Goal: Transaction & Acquisition: Purchase product/service

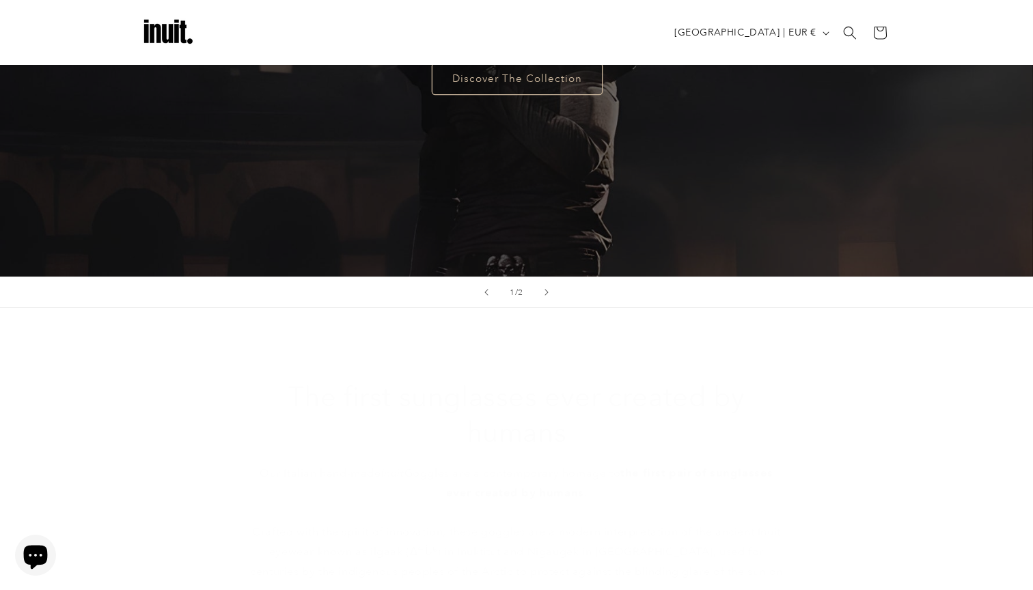
scroll to position [123, 0]
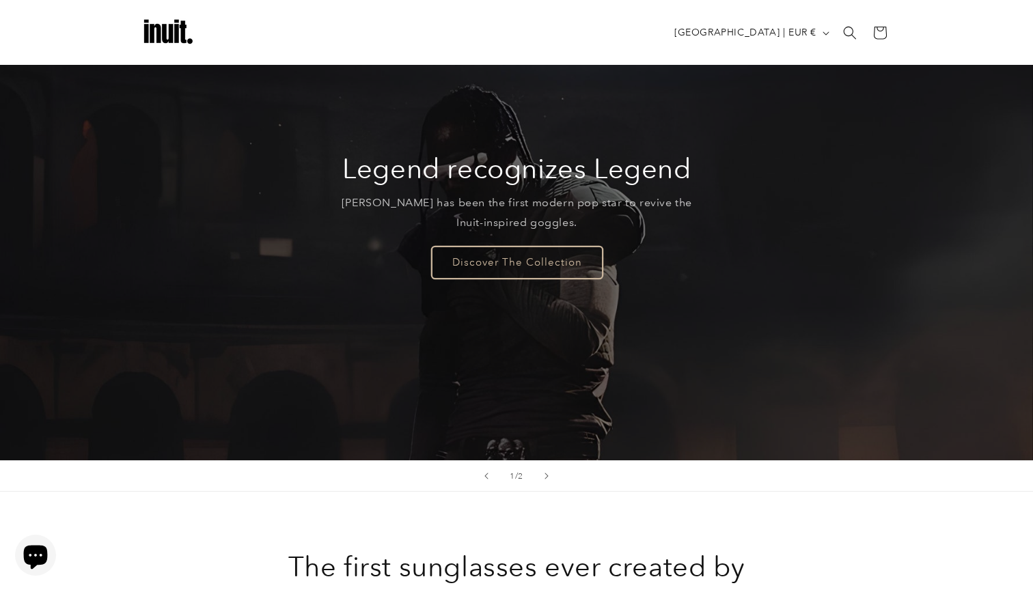
click at [539, 262] on link "Discover The Collection" at bounding box center [516, 262] width 171 height 32
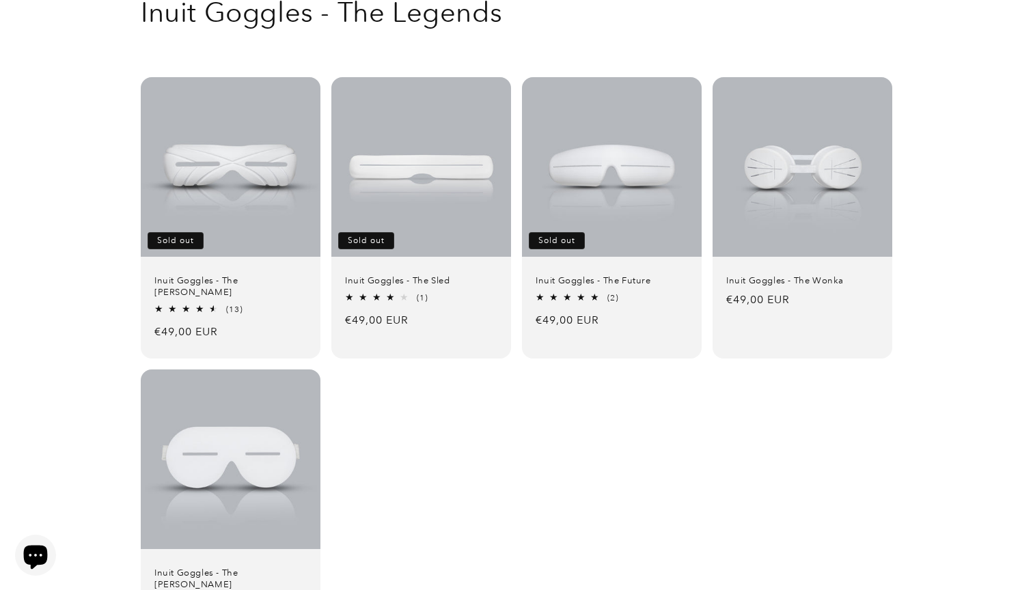
scroll to position [154, 0]
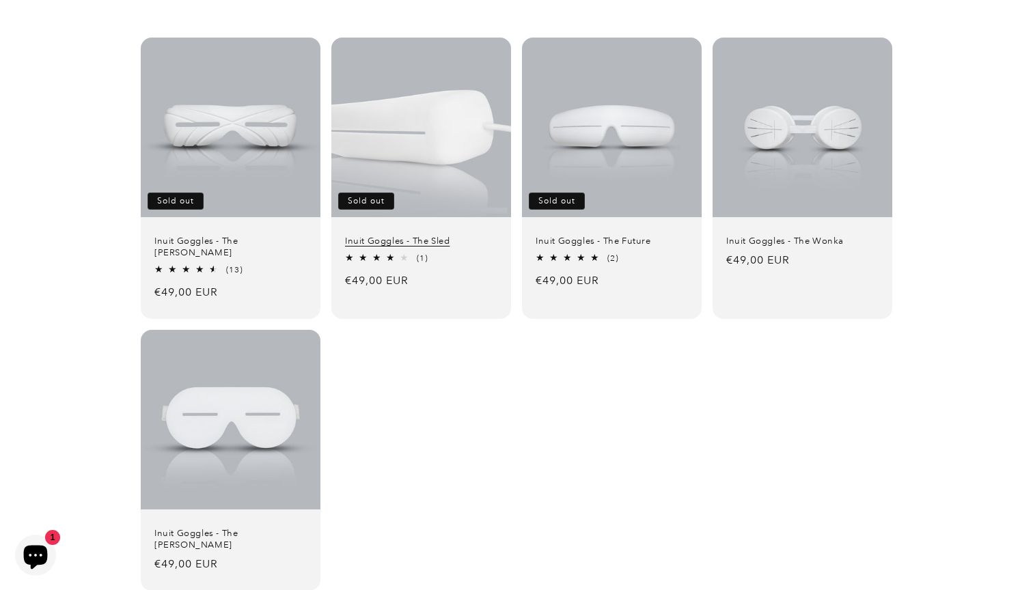
click at [427, 236] on link "Inuit Goggles - The Sled" at bounding box center [421, 242] width 152 height 12
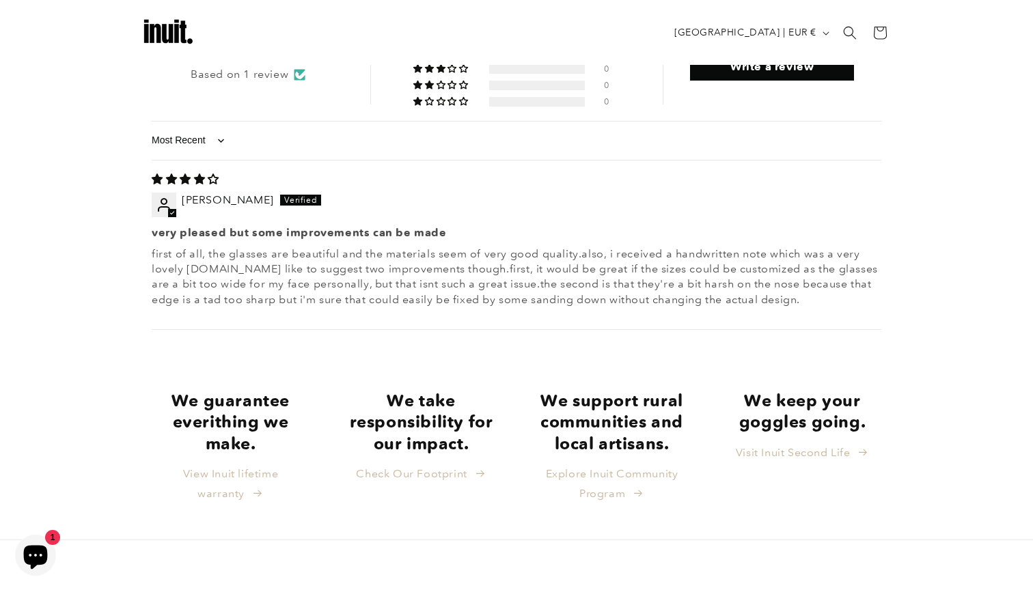
scroll to position [1683, 0]
click at [593, 247] on p "first of all, the glasses are beautiful and the materials seem of very good qua…" at bounding box center [516, 277] width 729 height 61
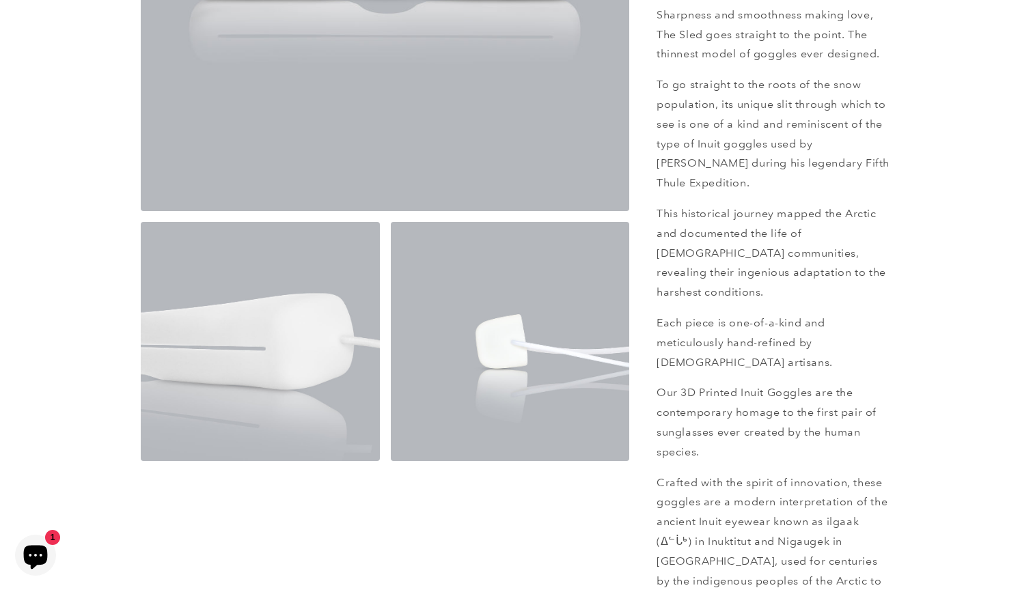
scroll to position [397, 0]
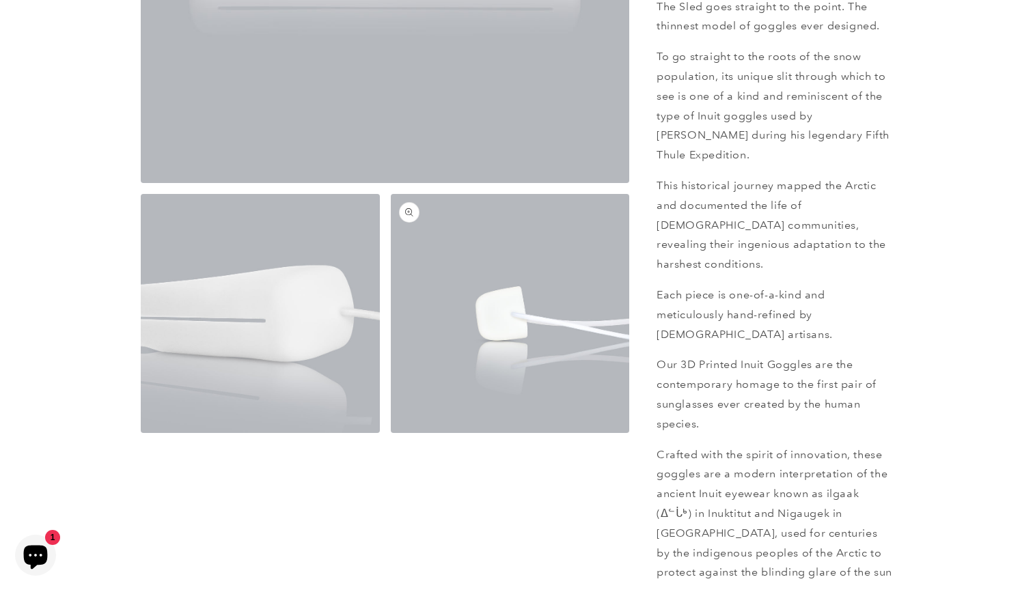
click at [391, 433] on button "Open media 3 in modal" at bounding box center [391, 433] width 0 height 0
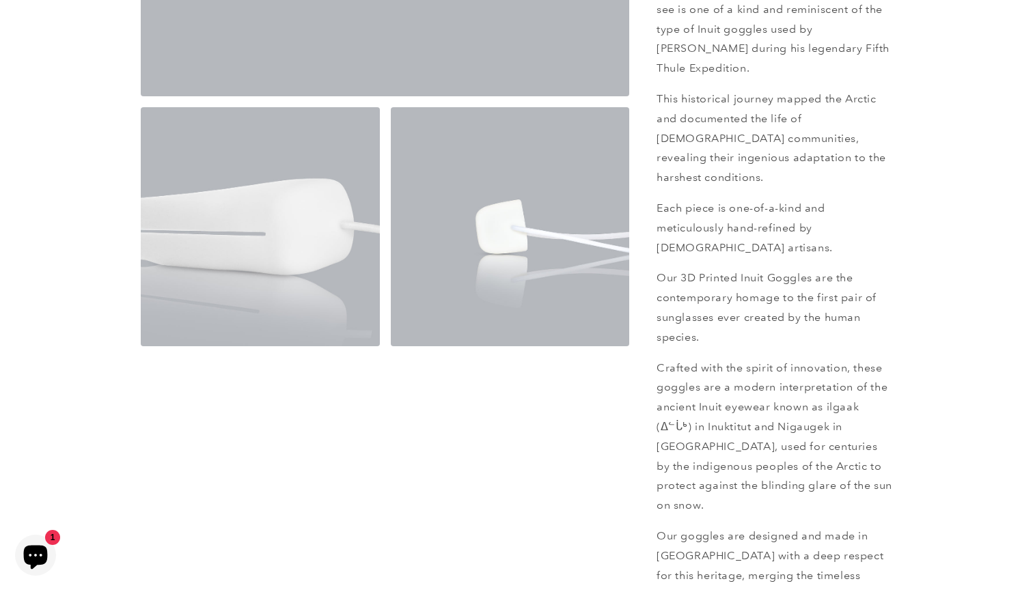
scroll to position [572, 0]
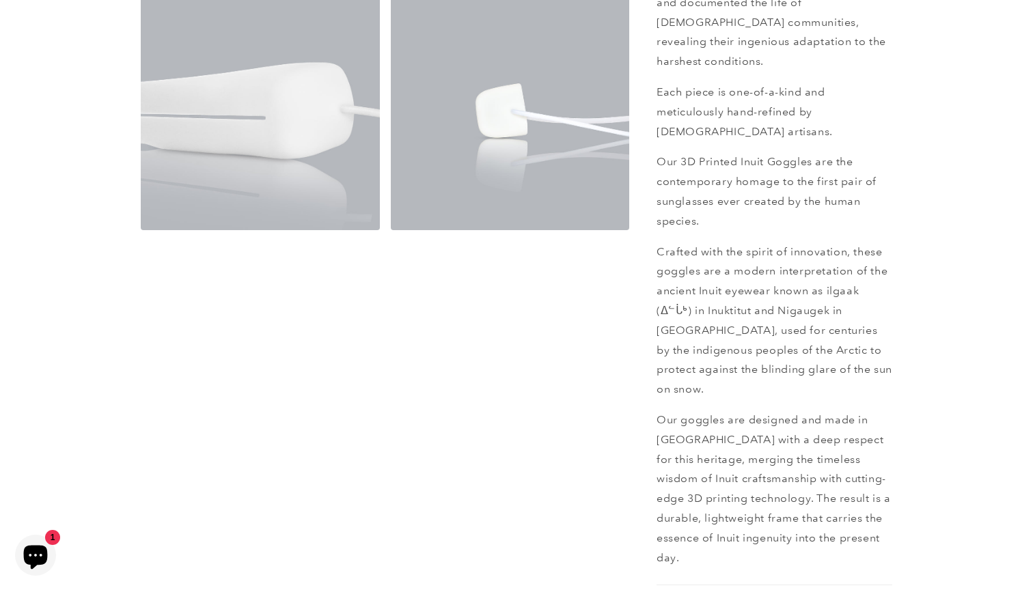
scroll to position [866, 0]
